Goal: Navigation & Orientation: Find specific page/section

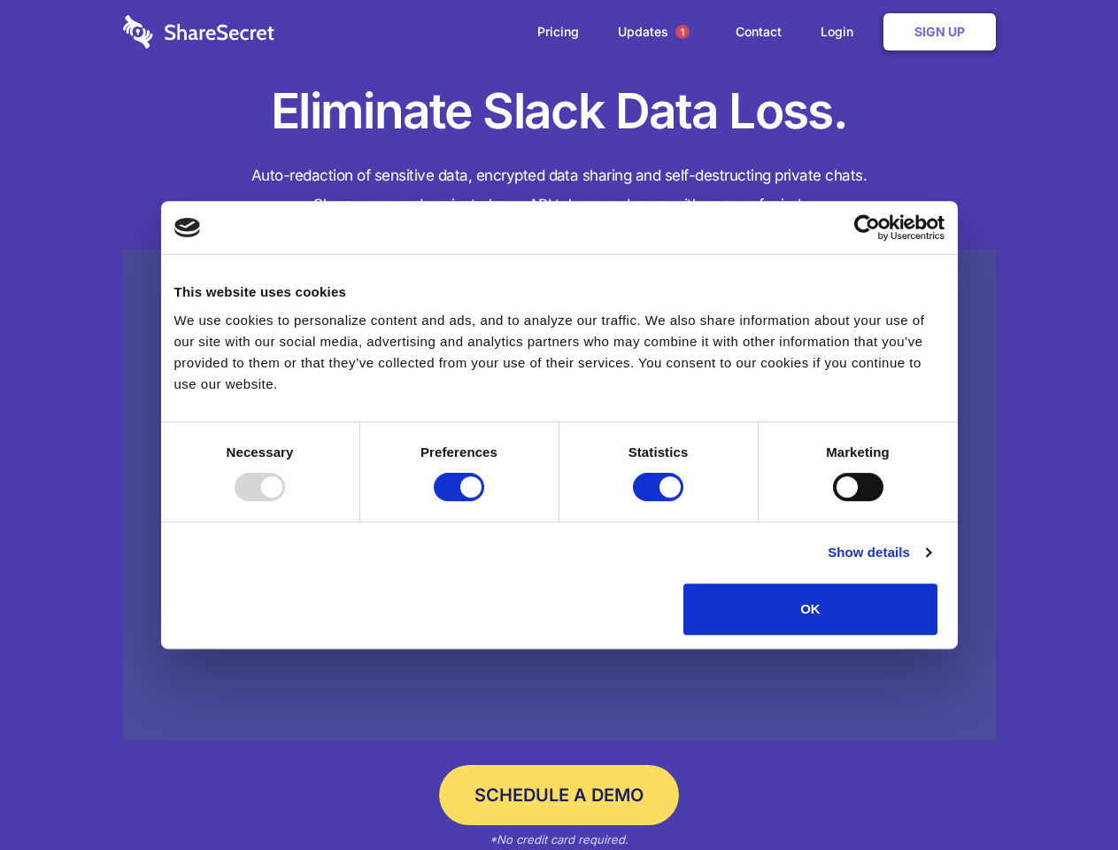
click at [285, 501] on div at bounding box center [260, 487] width 50 height 28
click at [484, 501] on input "Preferences" at bounding box center [459, 487] width 50 height 28
checkbox input "false"
click at [660, 501] on input "Statistics" at bounding box center [658, 487] width 50 height 28
checkbox input "false"
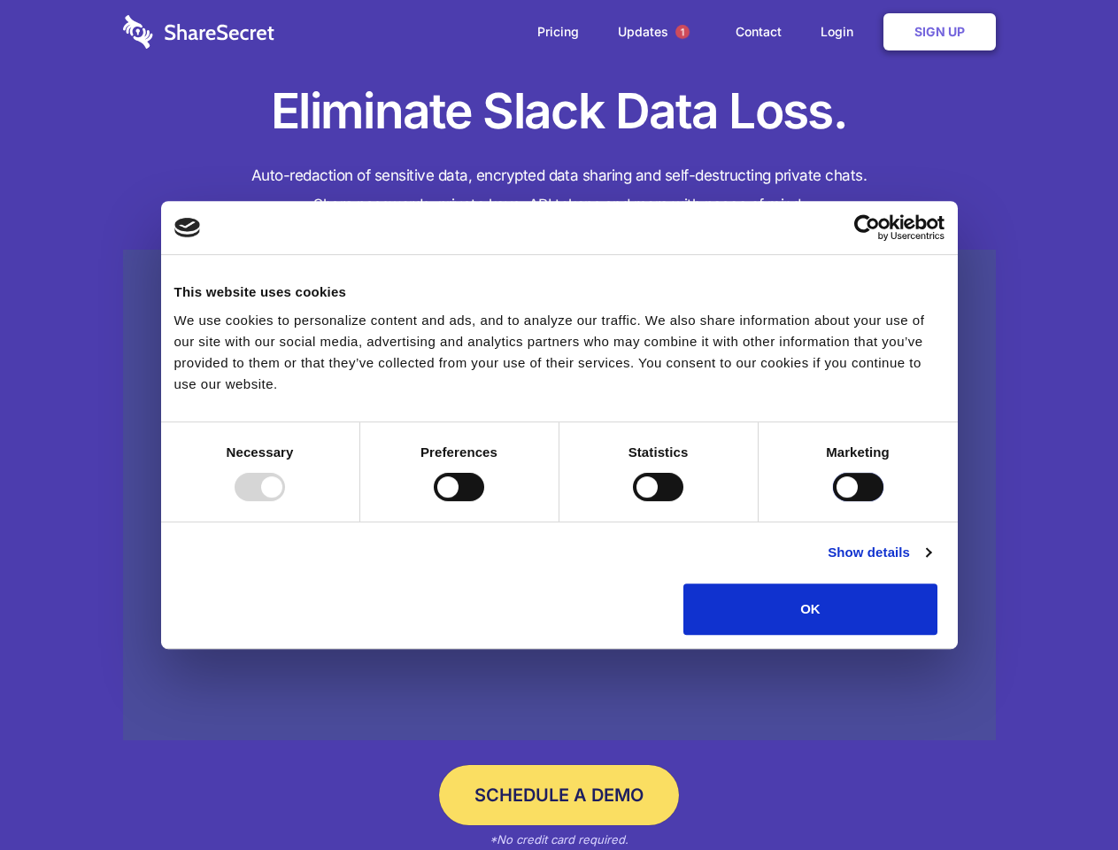
click at [833, 501] on input "Marketing" at bounding box center [858, 487] width 50 height 28
checkbox input "true"
click at [930, 563] on link "Show details" at bounding box center [879, 552] width 103 height 21
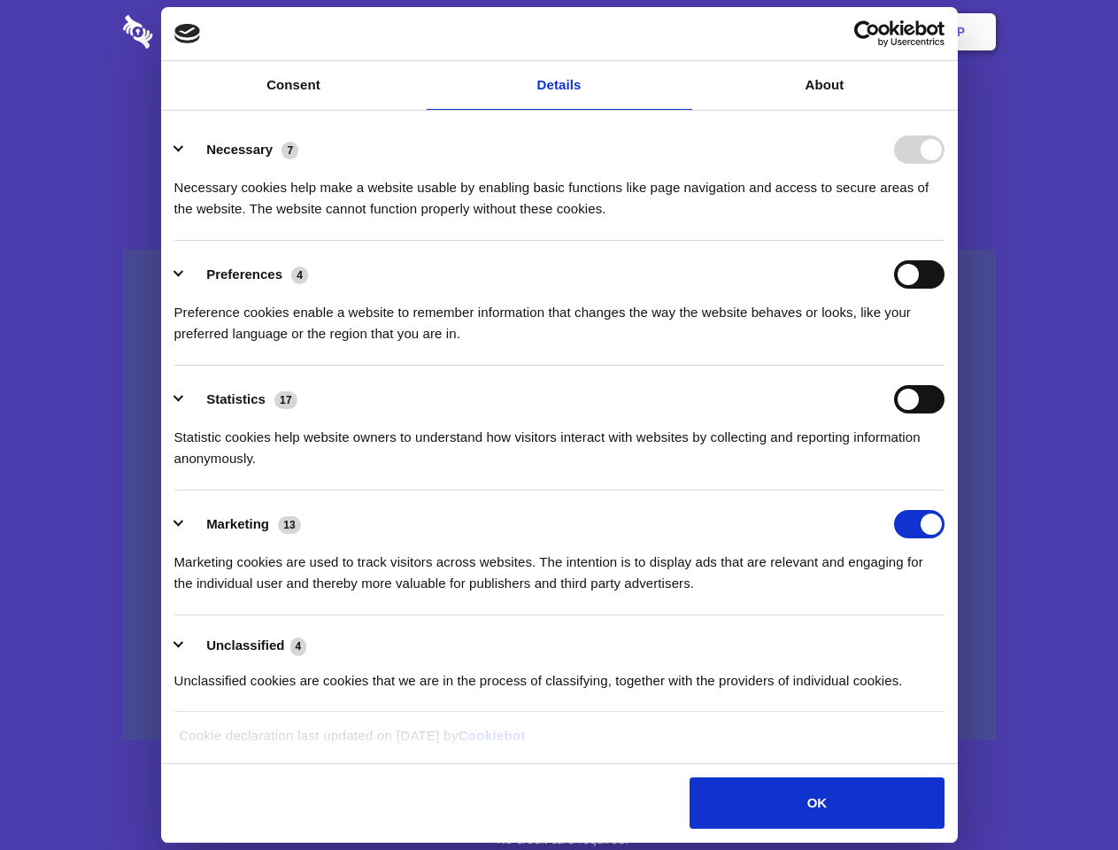
click at [944, 220] on div "Necessary 7 Necessary cookies help make a website usable by enabling basic func…" at bounding box center [559, 177] width 770 height 84
click at [682, 32] on span "1" at bounding box center [682, 32] width 14 height 14
